Goal: Task Accomplishment & Management: Manage account settings

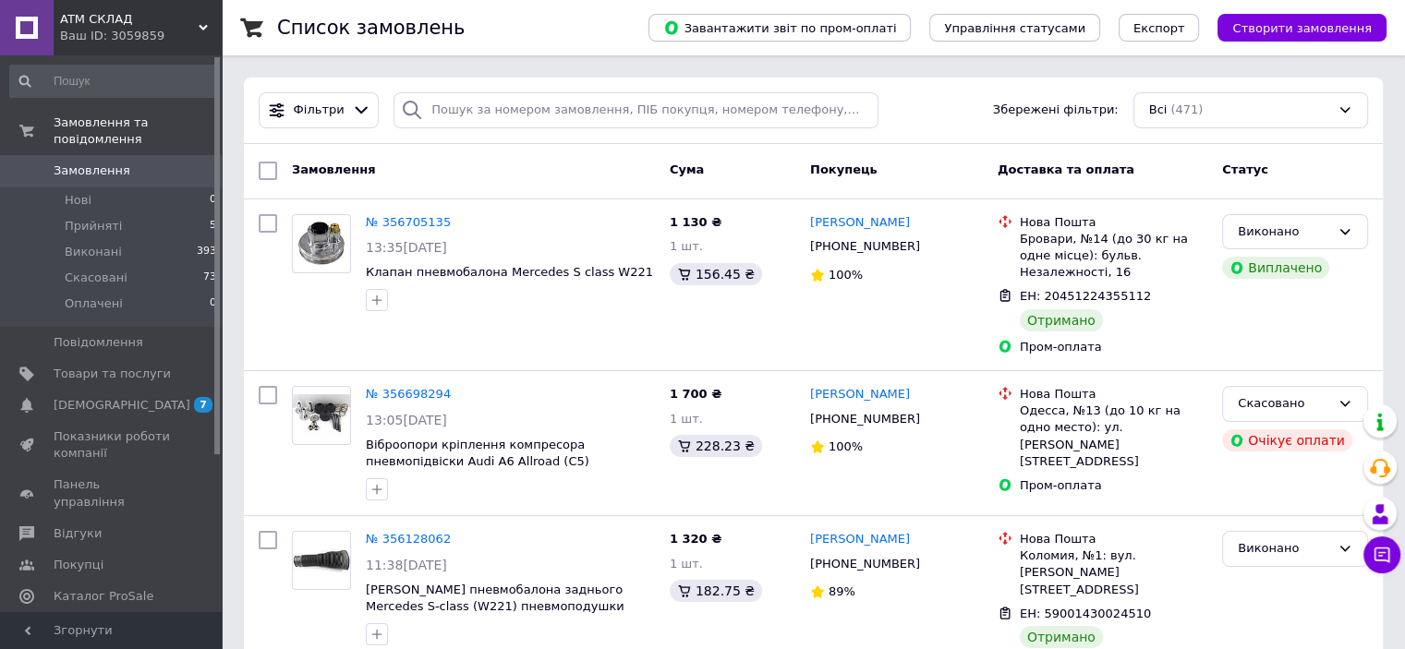
click at [133, 163] on span "Замовлення" at bounding box center [112, 171] width 117 height 17
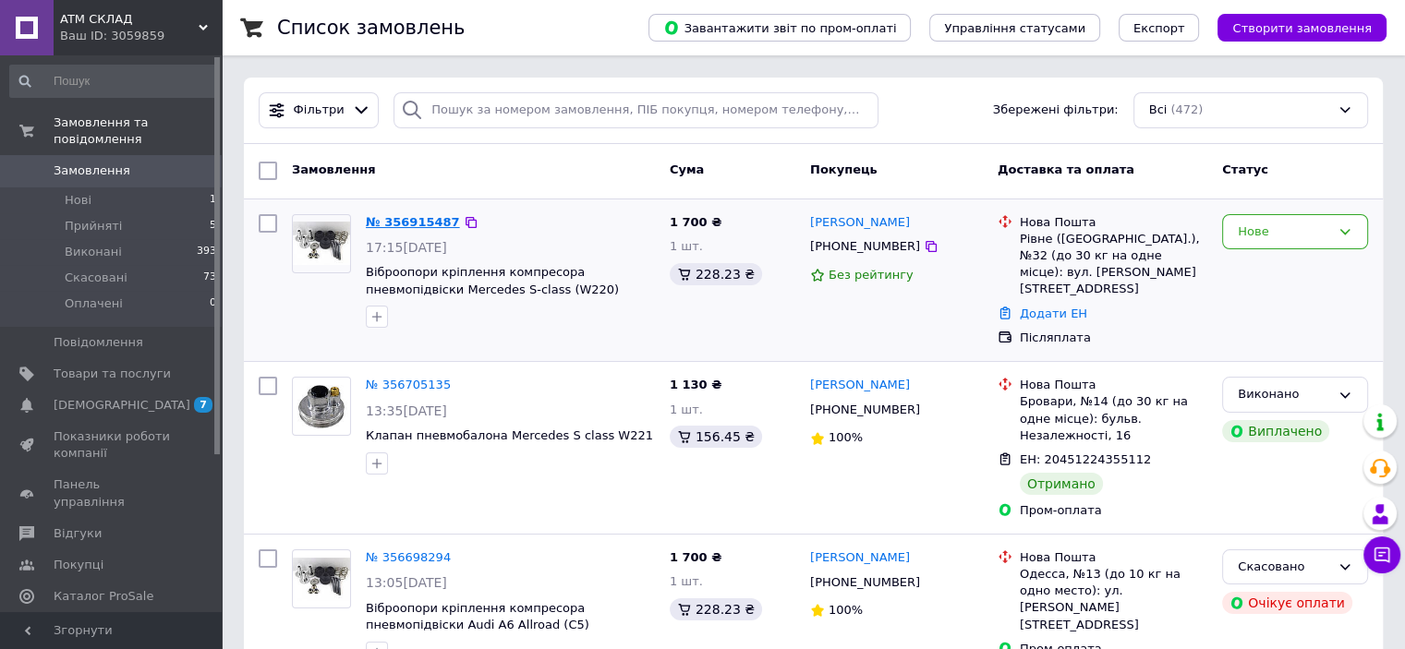
click at [395, 221] on link "№ 356915487" at bounding box center [413, 222] width 94 height 14
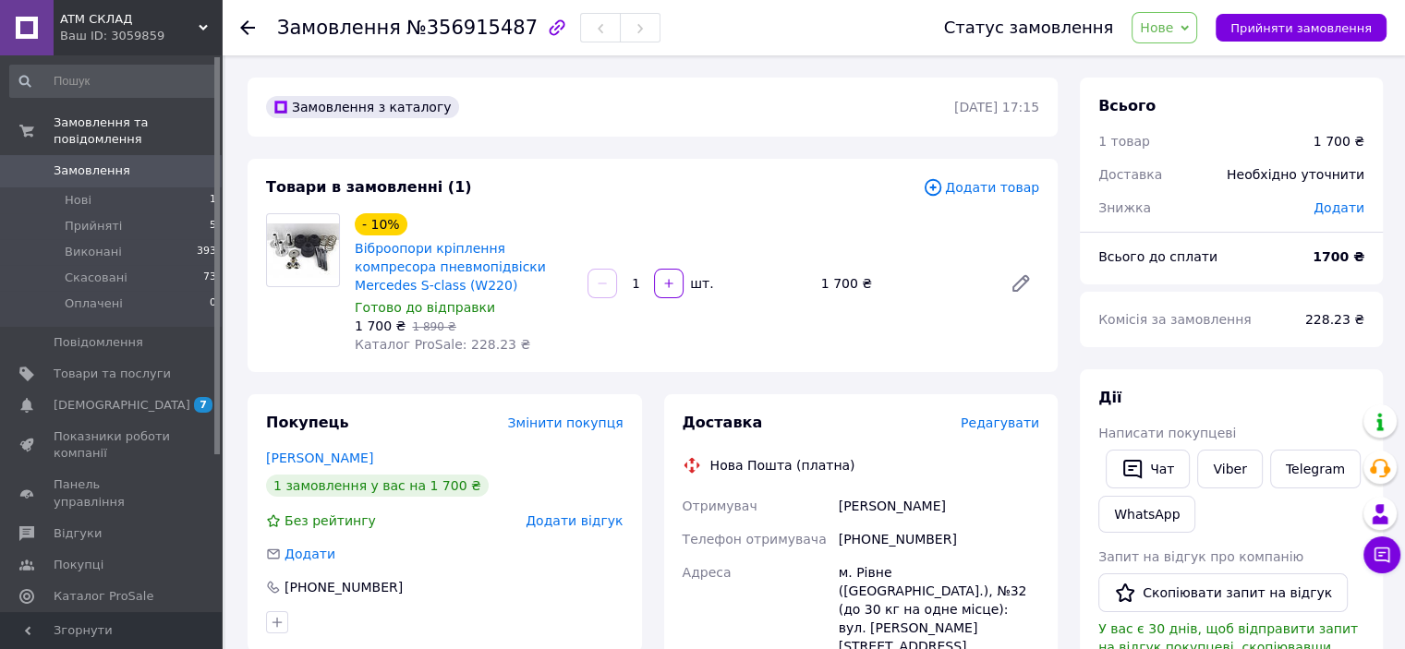
click at [737, 298] on div "1   шт." at bounding box center [696, 283] width 233 height 37
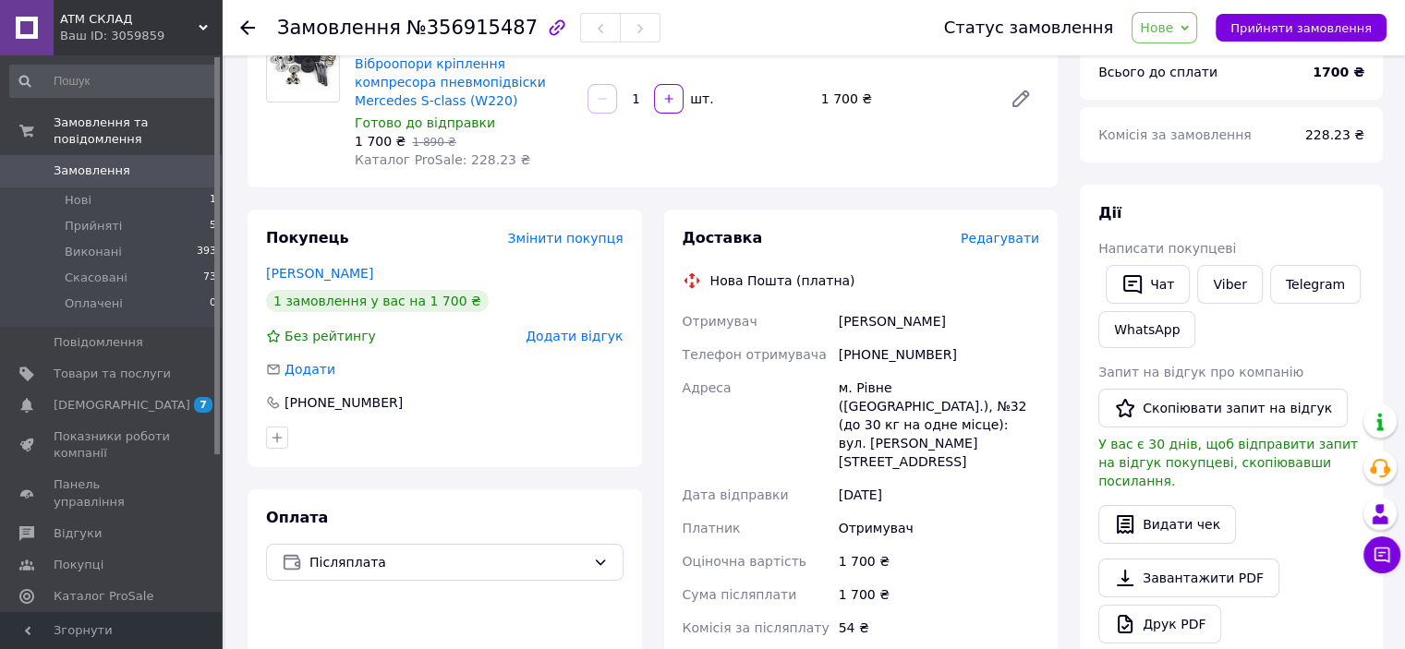
scroll to position [277, 0]
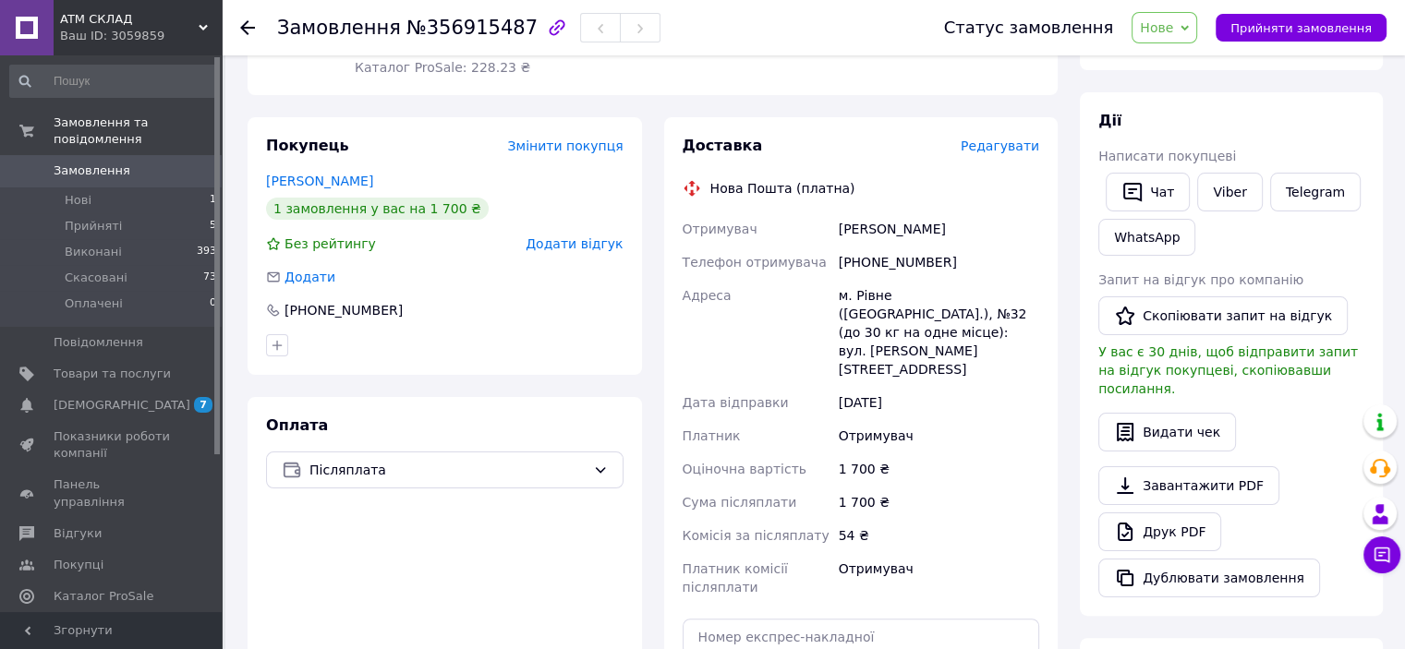
click at [601, 327] on div "Покупець Змінити покупця [PERSON_NAME] 1 замовлення у вас на 1 700 ₴ Без рейтин…" at bounding box center [445, 246] width 394 height 258
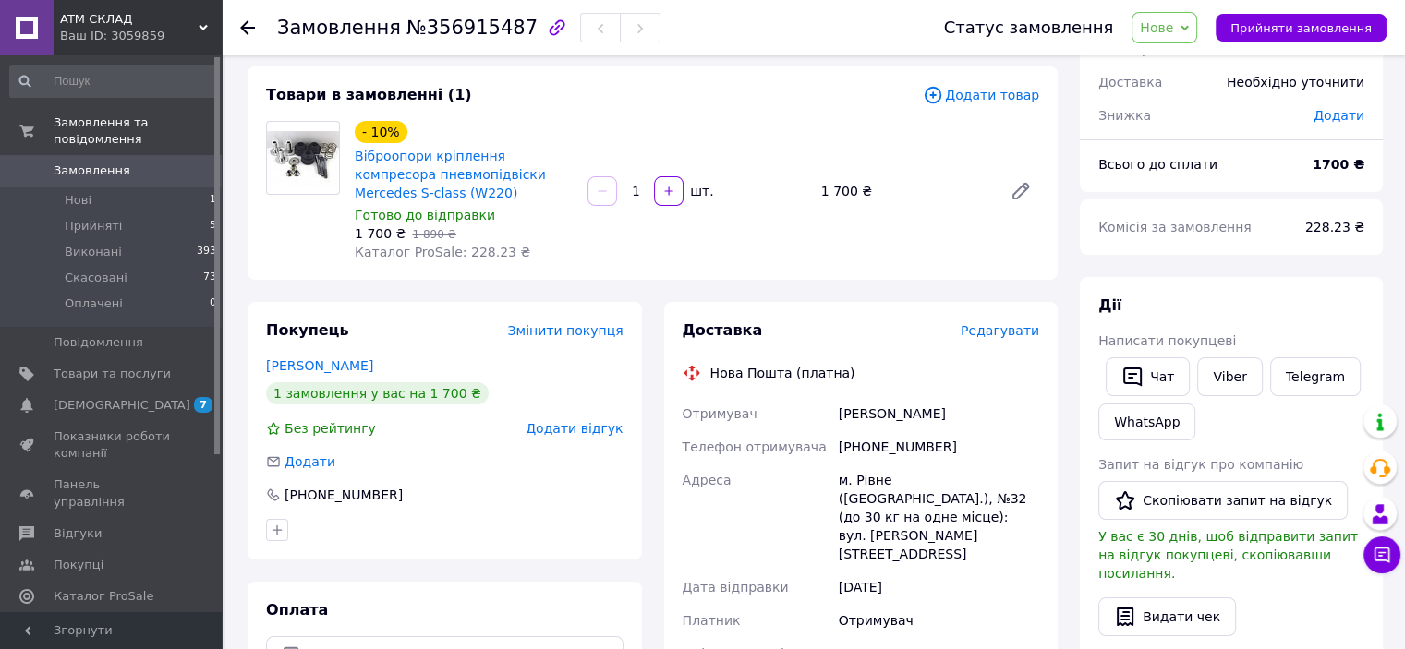
scroll to position [0, 0]
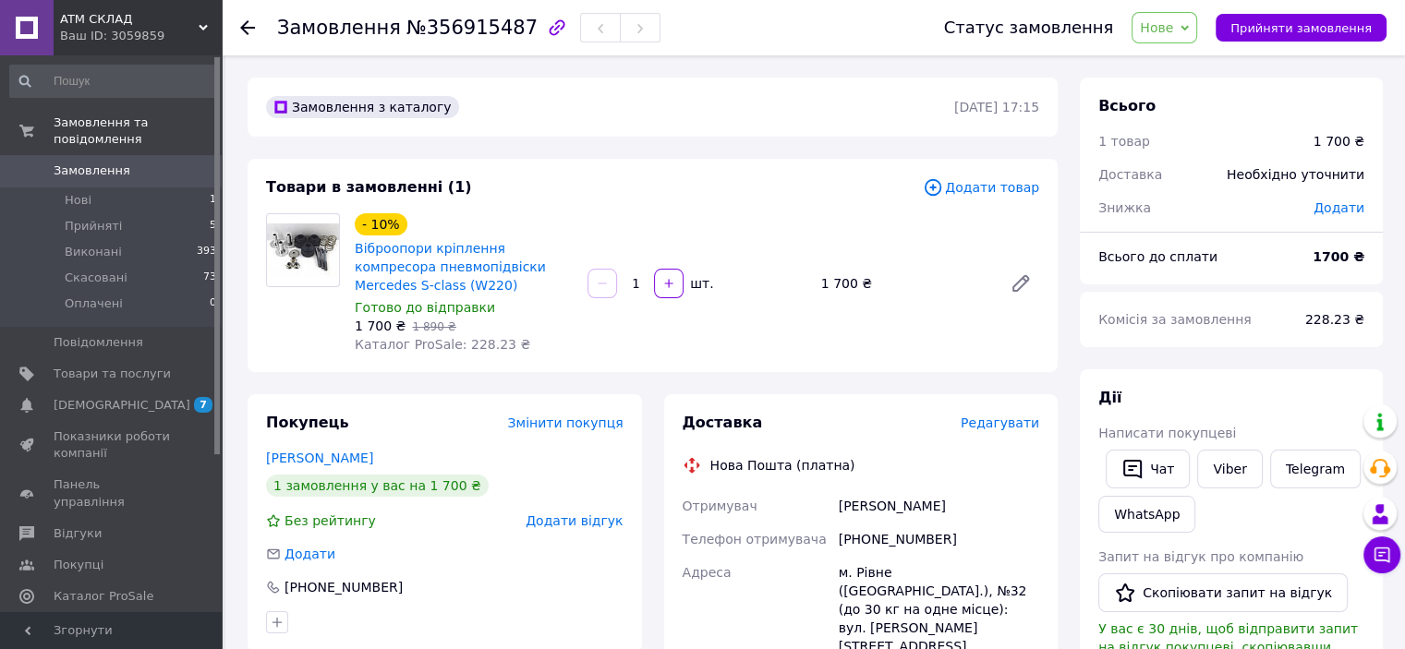
click at [657, 339] on div "- 10% Віброопори кріплення компресора пневмопідвіски Mercedes S-class (W220) Го…" at bounding box center [696, 284] width 699 height 148
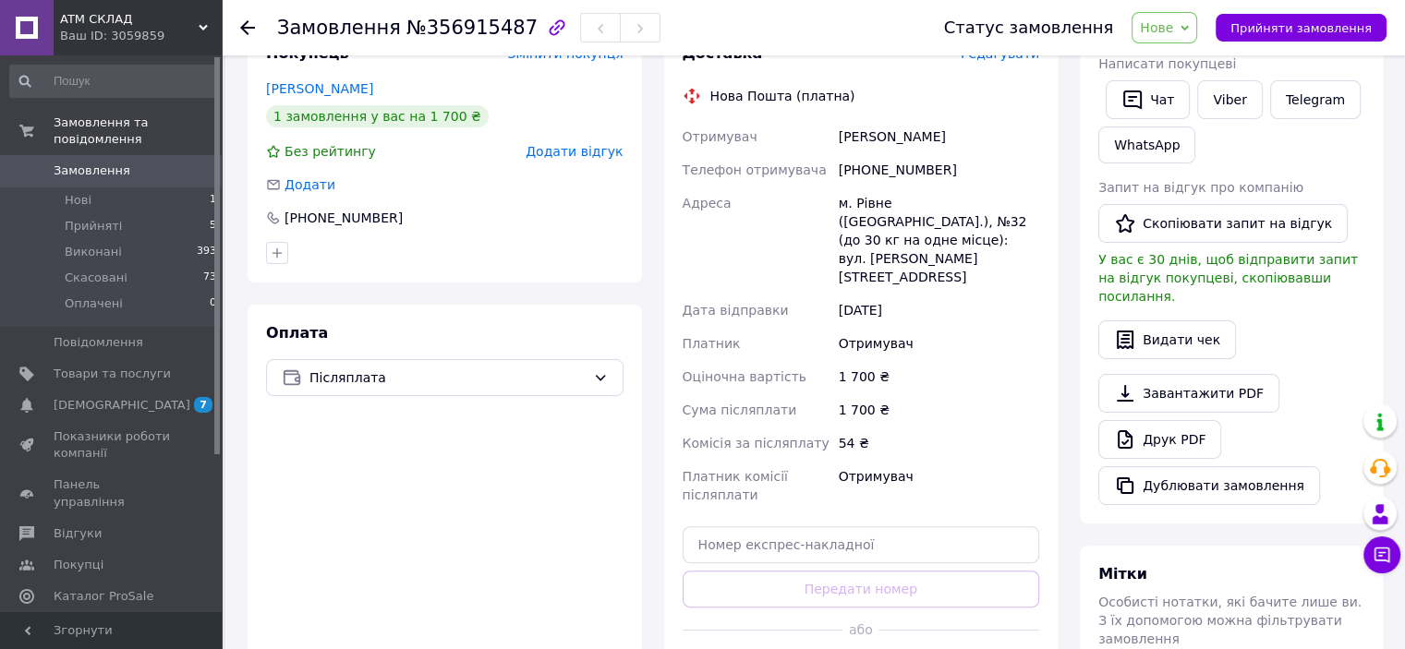
scroll to position [277, 0]
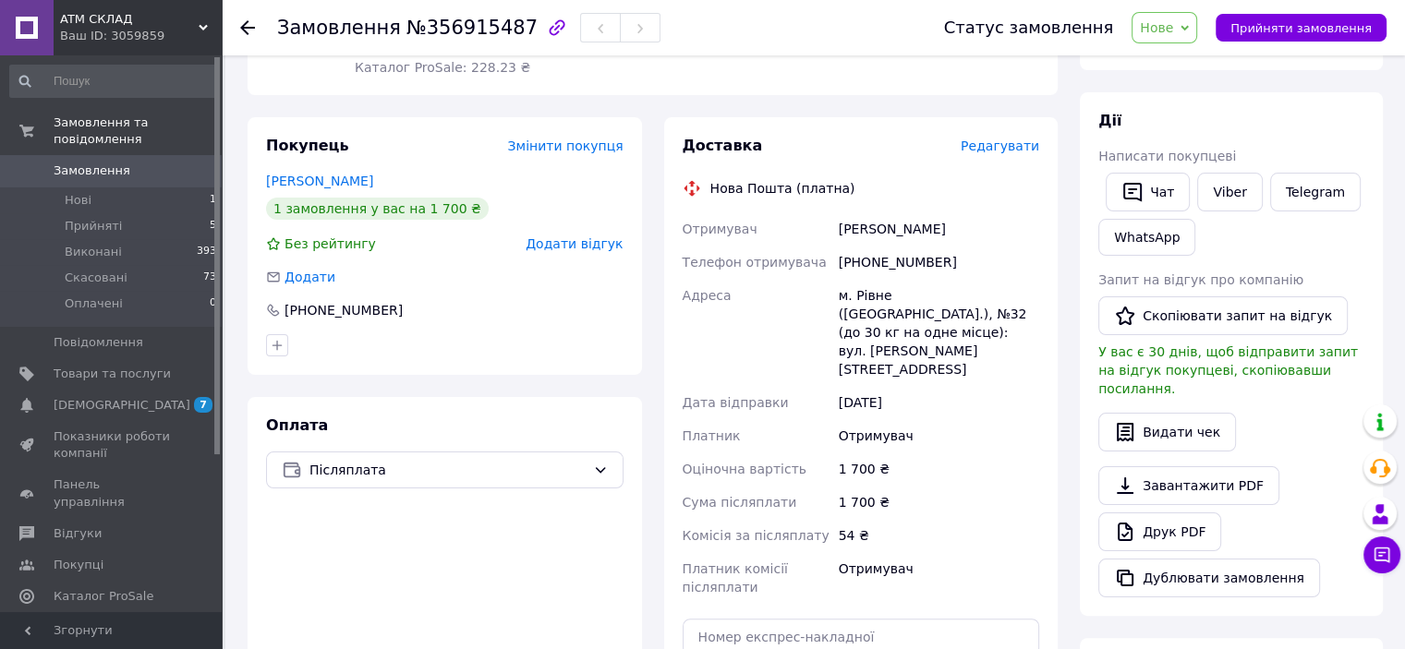
click at [584, 337] on div at bounding box center [444, 346] width 365 height 30
drag, startPoint x: 1009, startPoint y: 299, endPoint x: 1025, endPoint y: 298, distance: 16.6
click at [1025, 298] on div "м. Рівне ([GEOGRAPHIC_DATA].), №32 (до 30 кг на одне місце): вул. [PERSON_NAME]…" at bounding box center [939, 332] width 208 height 107
click at [791, 308] on div "Адреса" at bounding box center [757, 332] width 156 height 107
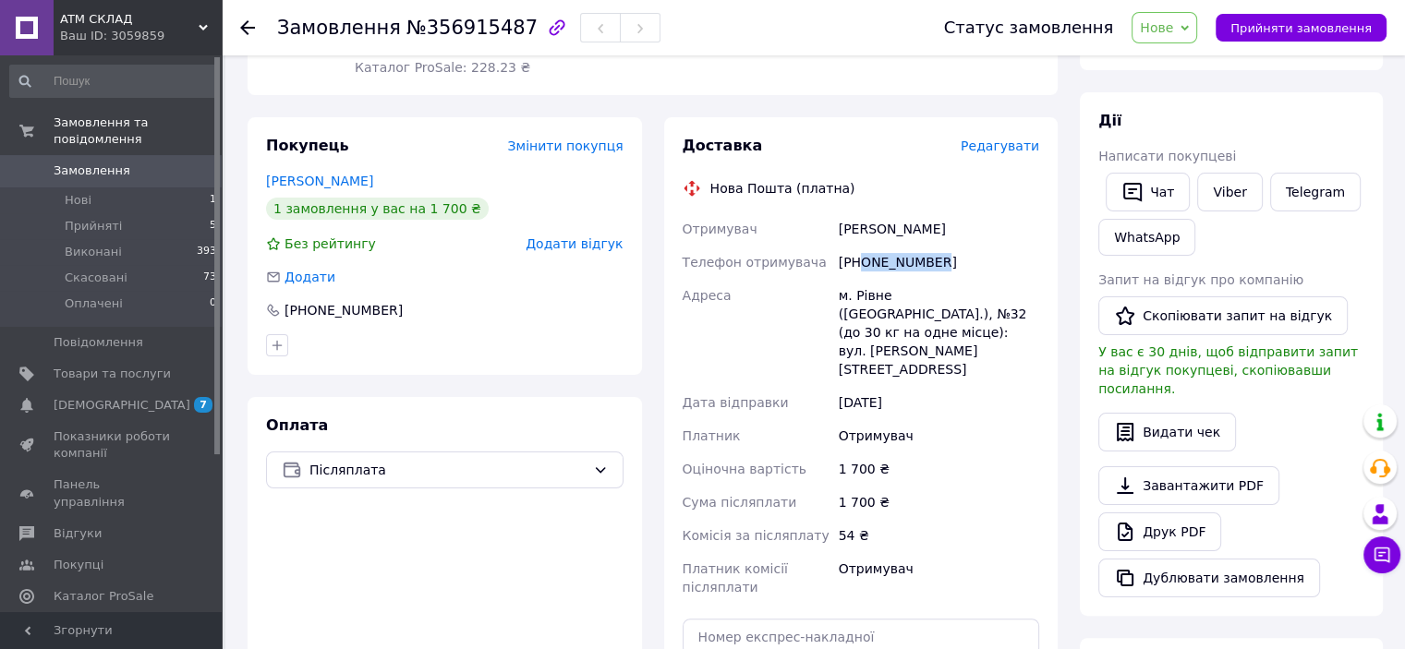
drag, startPoint x: 941, startPoint y: 269, endPoint x: 857, endPoint y: 272, distance: 84.1
click at [857, 272] on div "[PHONE_NUMBER]" at bounding box center [939, 262] width 208 height 33
copy div "0972390109"
click at [506, 290] on div "Покупець Змінити покупця [PERSON_NAME] 1 замовлення у вас на 1 700 ₴ Без рейтин…" at bounding box center [445, 246] width 394 height 258
click at [866, 298] on div "м. Рівне ([GEOGRAPHIC_DATA].), №32 (до 30 кг на одне місце): вул. [PERSON_NAME]…" at bounding box center [939, 332] width 208 height 107
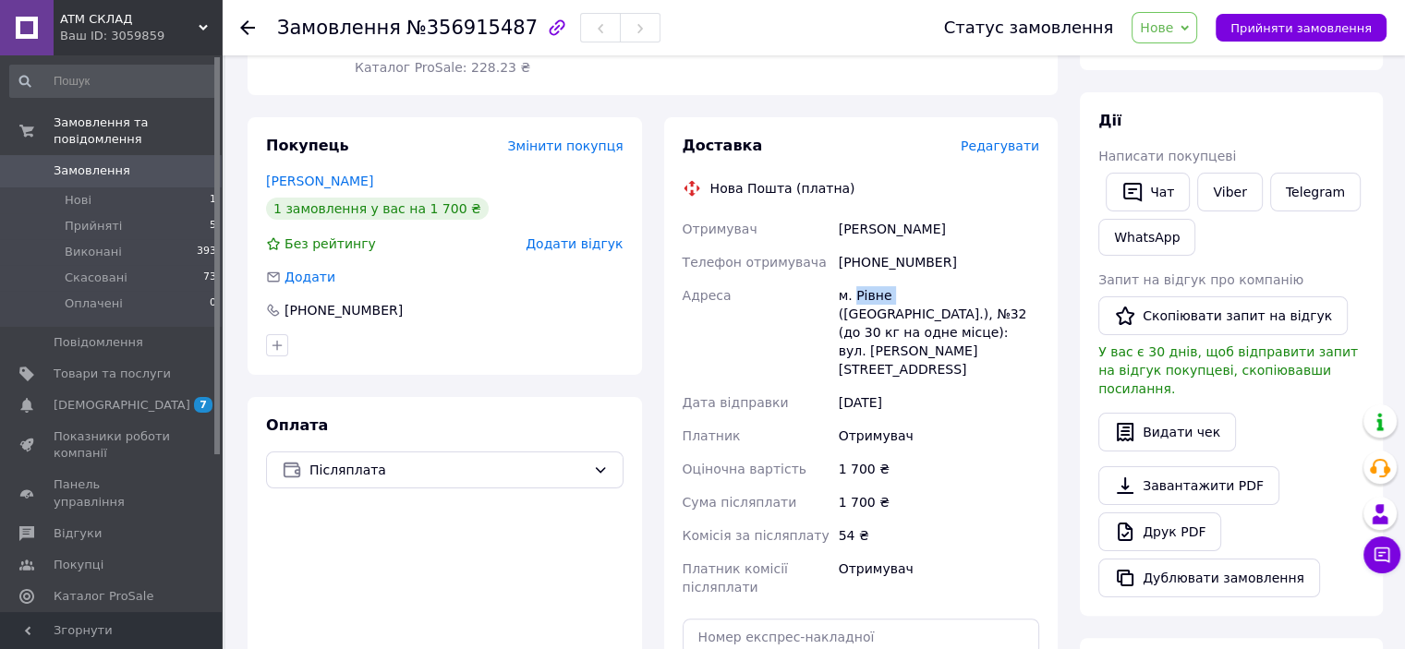
click at [866, 298] on div "м. Рівне ([GEOGRAPHIC_DATA].), №32 (до 30 кг на одне місце): вул. [PERSON_NAME]…" at bounding box center [939, 332] width 208 height 107
copy div "Рівне"
drag, startPoint x: 840, startPoint y: 233, endPoint x: 947, endPoint y: 232, distance: 107.1
click at [947, 232] on div "[PERSON_NAME]" at bounding box center [939, 228] width 208 height 33
copy div "[PERSON_NAME]"
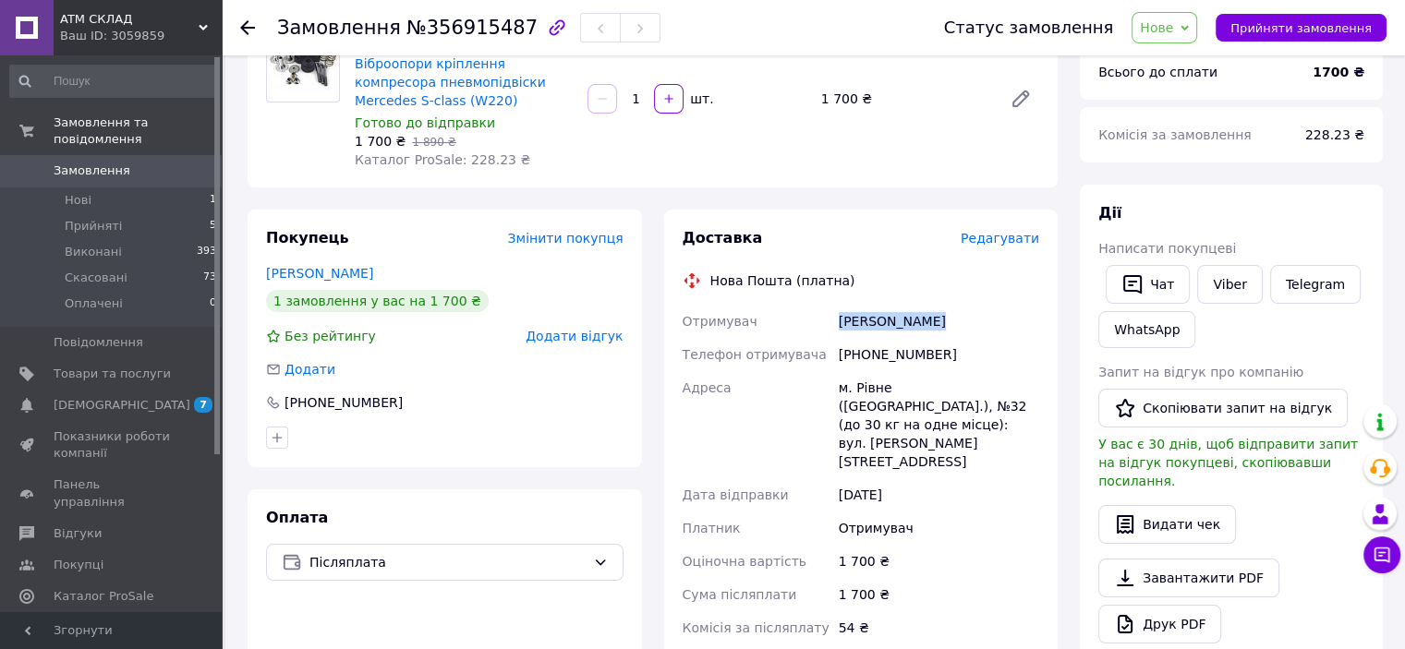
scroll to position [92, 0]
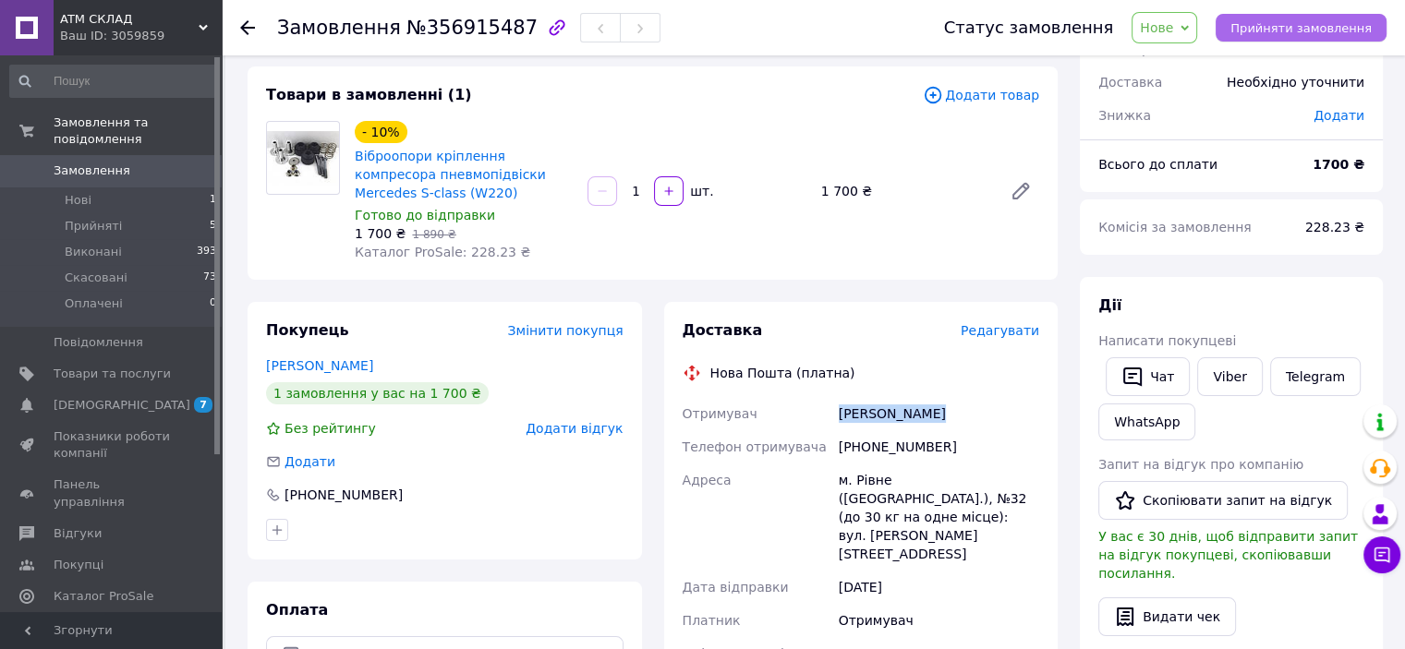
click at [1283, 30] on span "Прийняти замовлення" at bounding box center [1300, 28] width 141 height 14
